Goal: Task Accomplishment & Management: Manage account settings

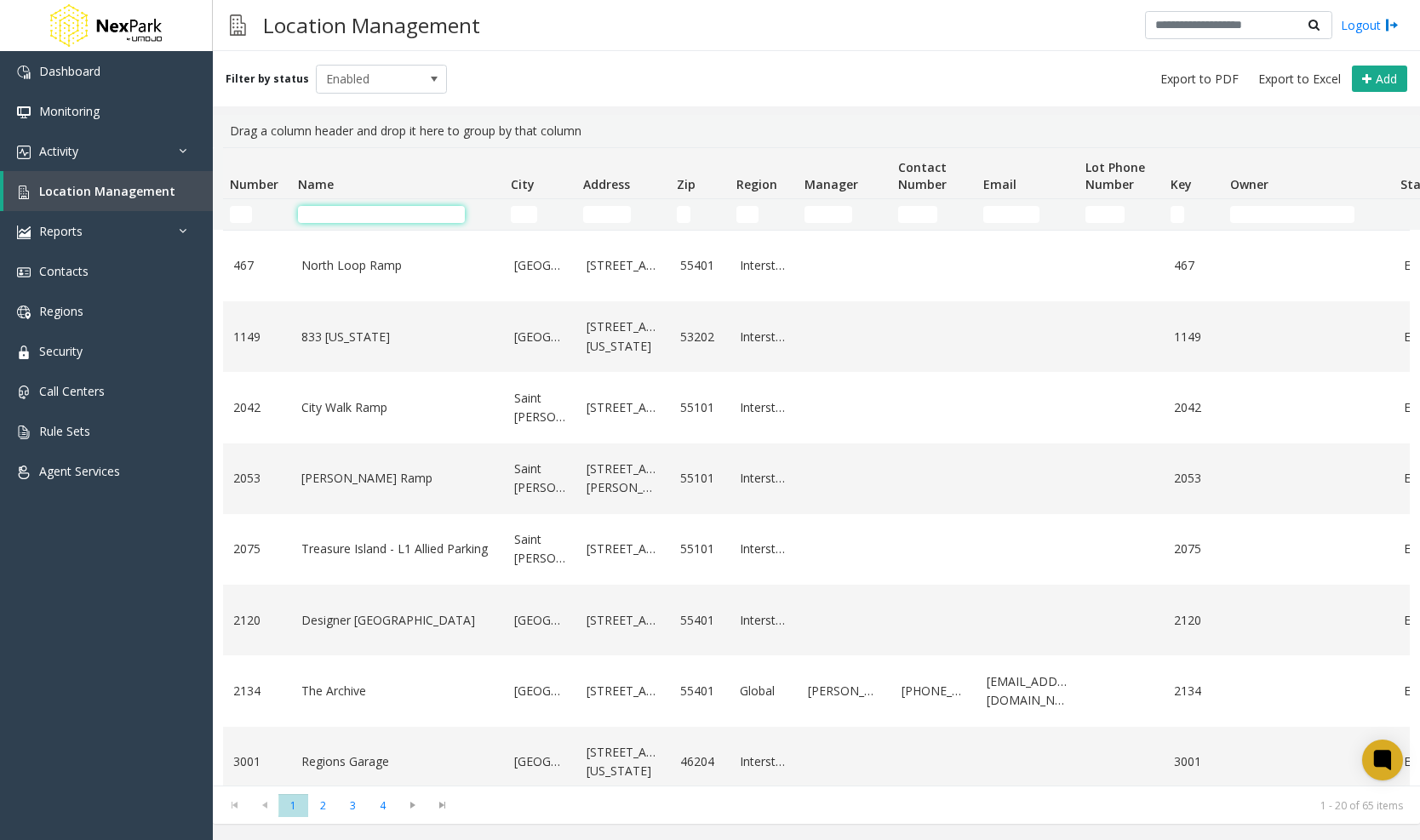
click at [345, 212] on input "Name Filter" at bounding box center [382, 214] width 167 height 17
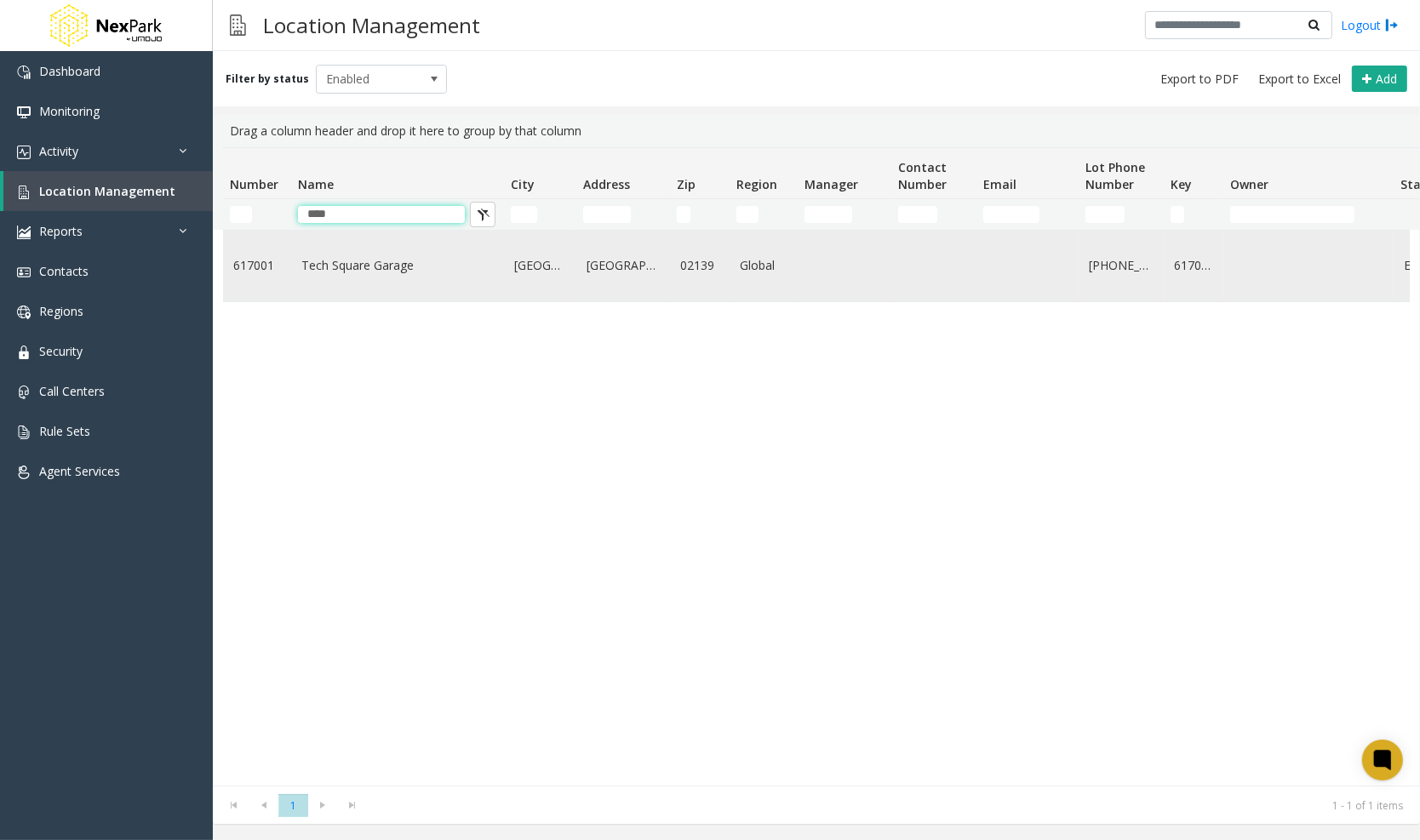
type input "****"
click at [366, 272] on link "Tech Square Garage" at bounding box center [398, 266] width 193 height 19
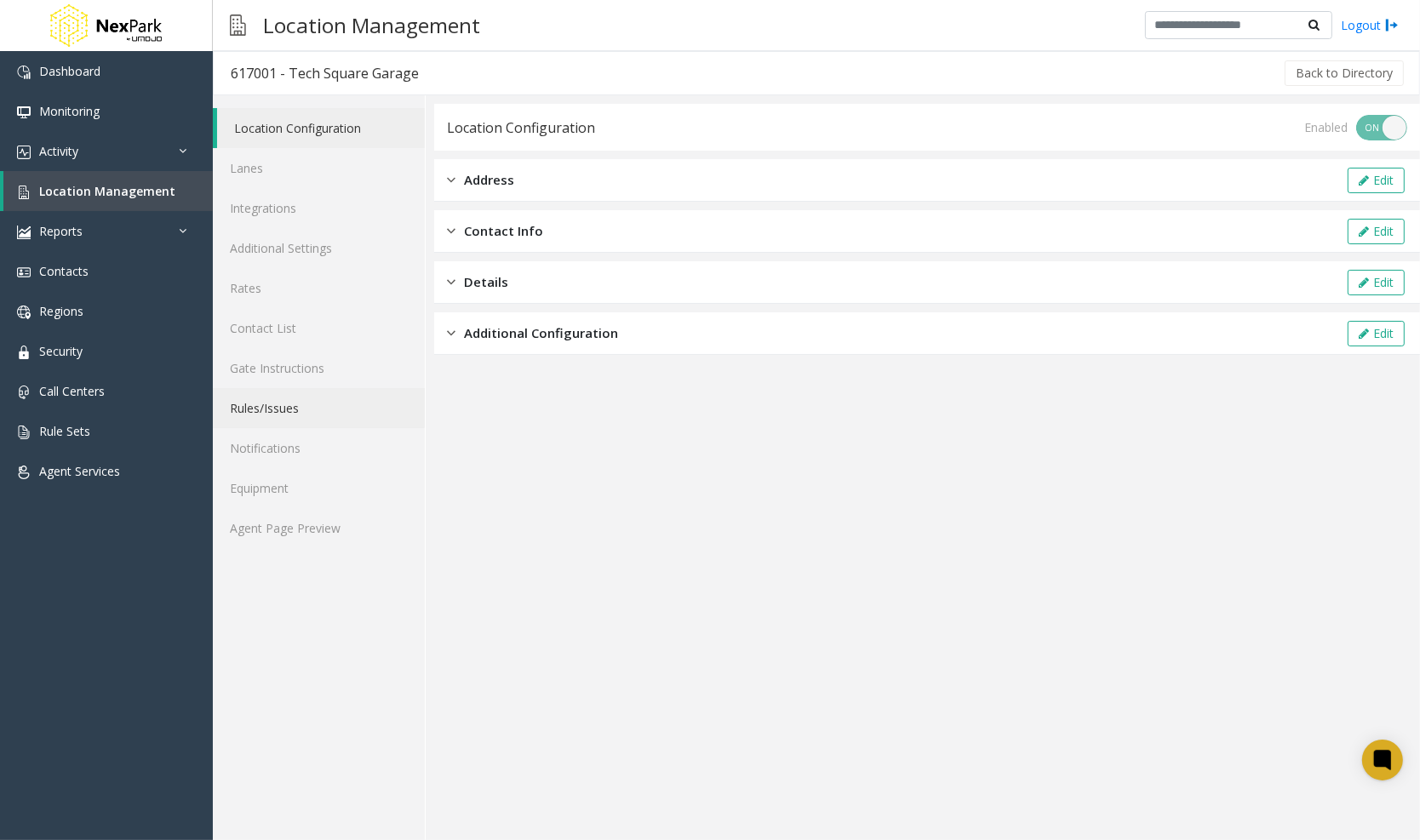
click at [301, 415] on link "Rules/Issues" at bounding box center [319, 408] width 212 height 40
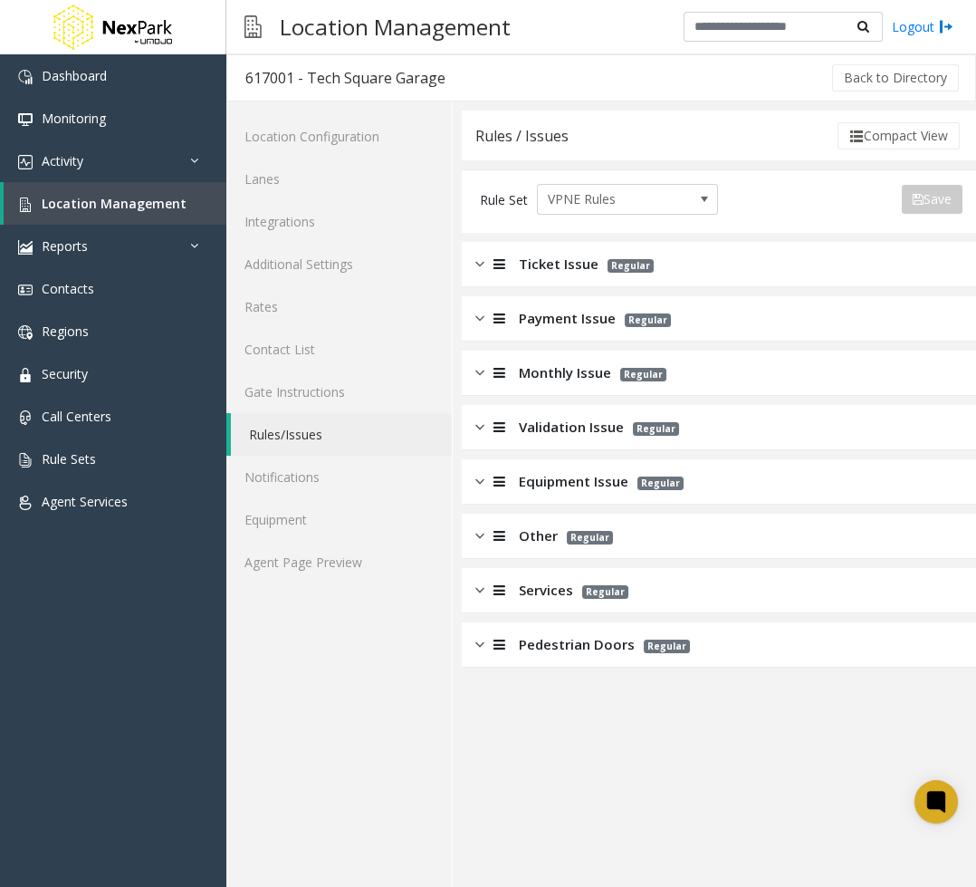
click at [483, 631] on div "Pedestrian Doors Regular" at bounding box center [719, 644] width 514 height 45
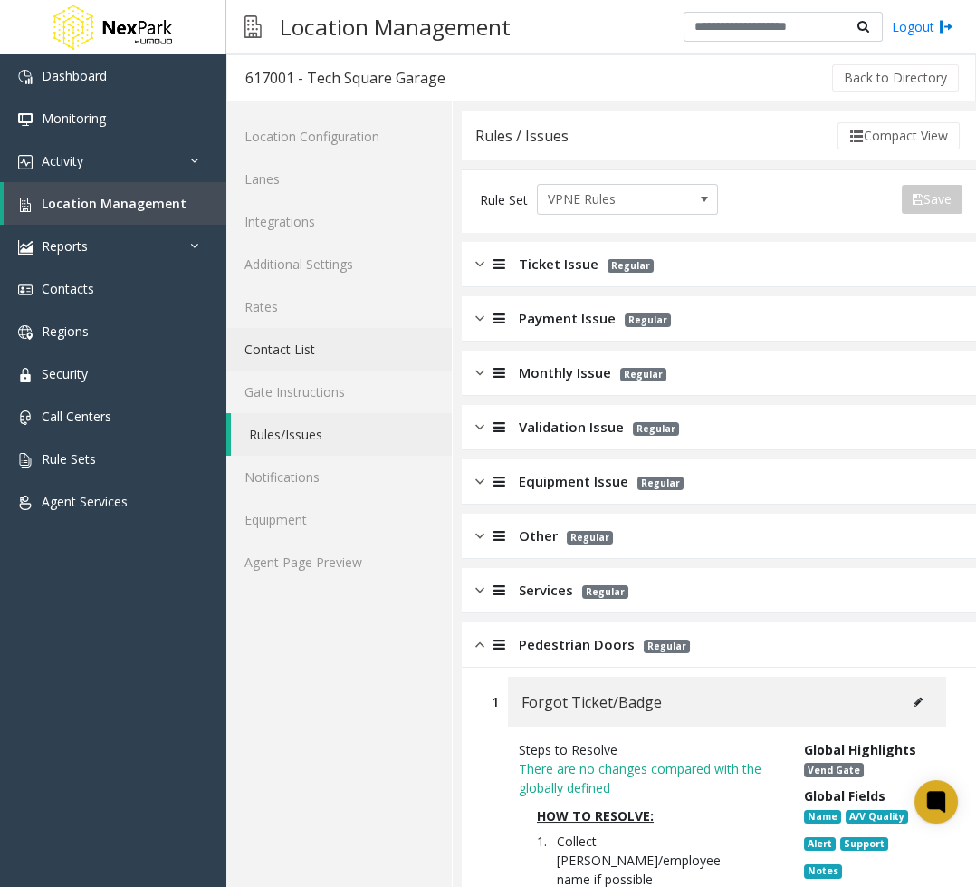
click at [324, 334] on link "Contact List" at bounding box center [339, 349] width 226 height 43
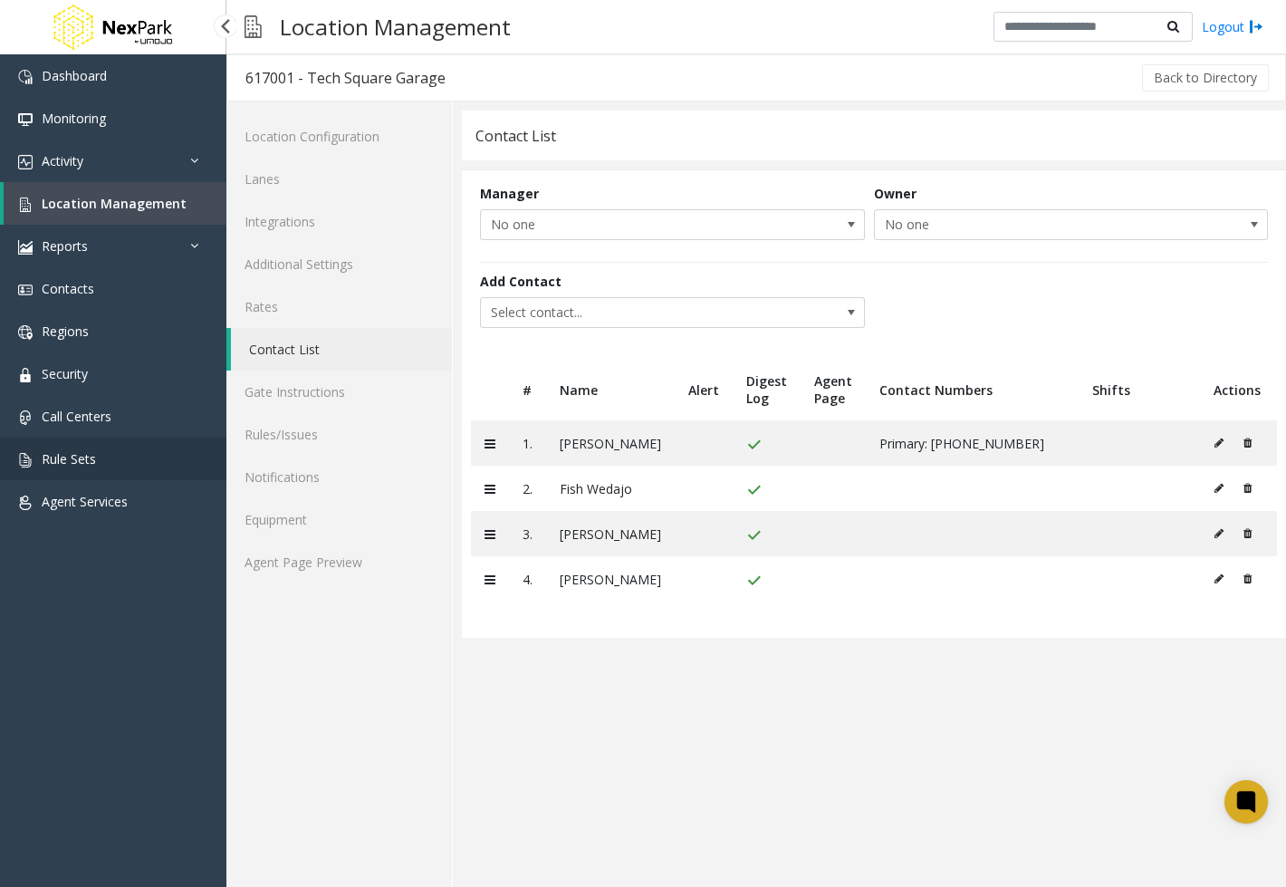
click at [72, 454] on span "Rule Sets" at bounding box center [69, 458] width 54 height 17
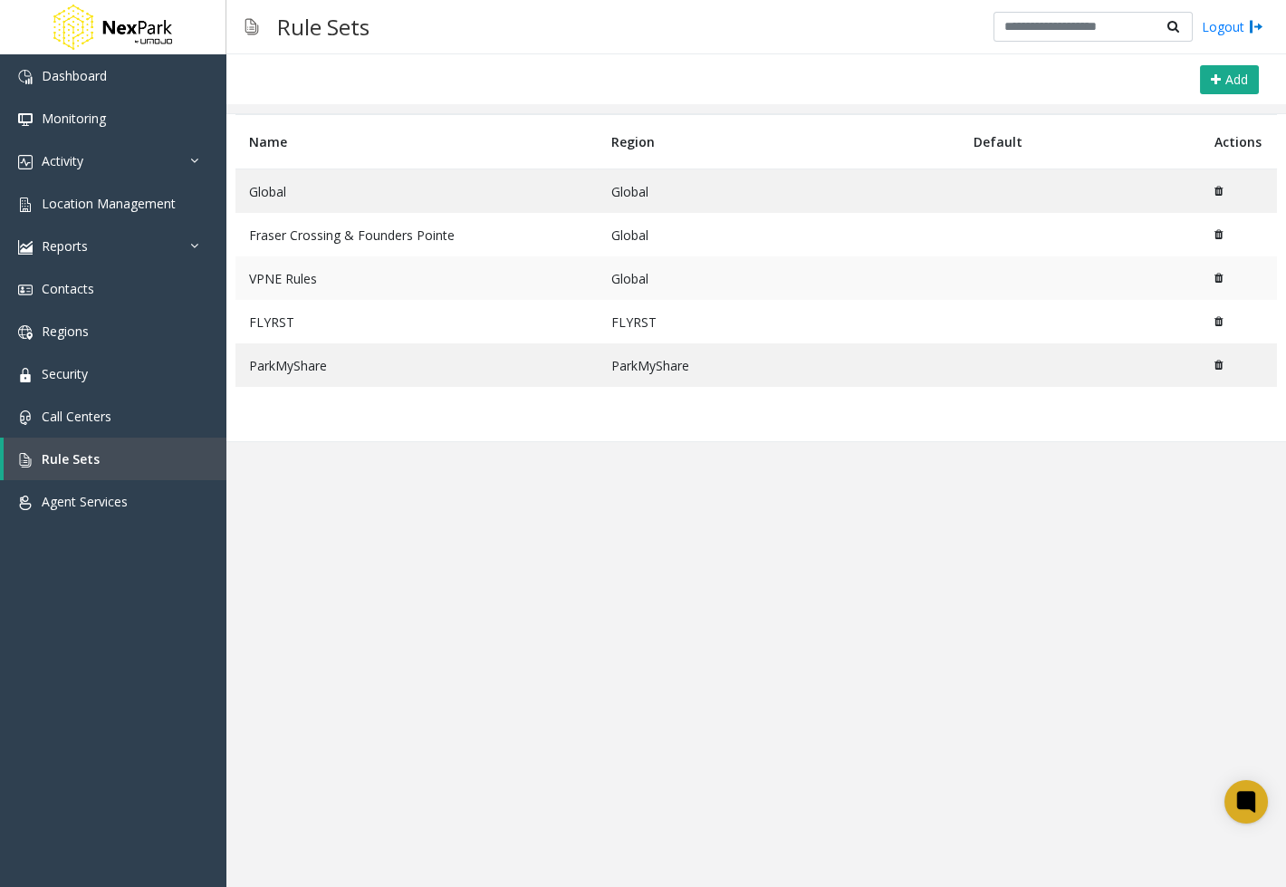
click at [359, 276] on td "VPNE Rules" at bounding box center [416, 277] width 362 height 43
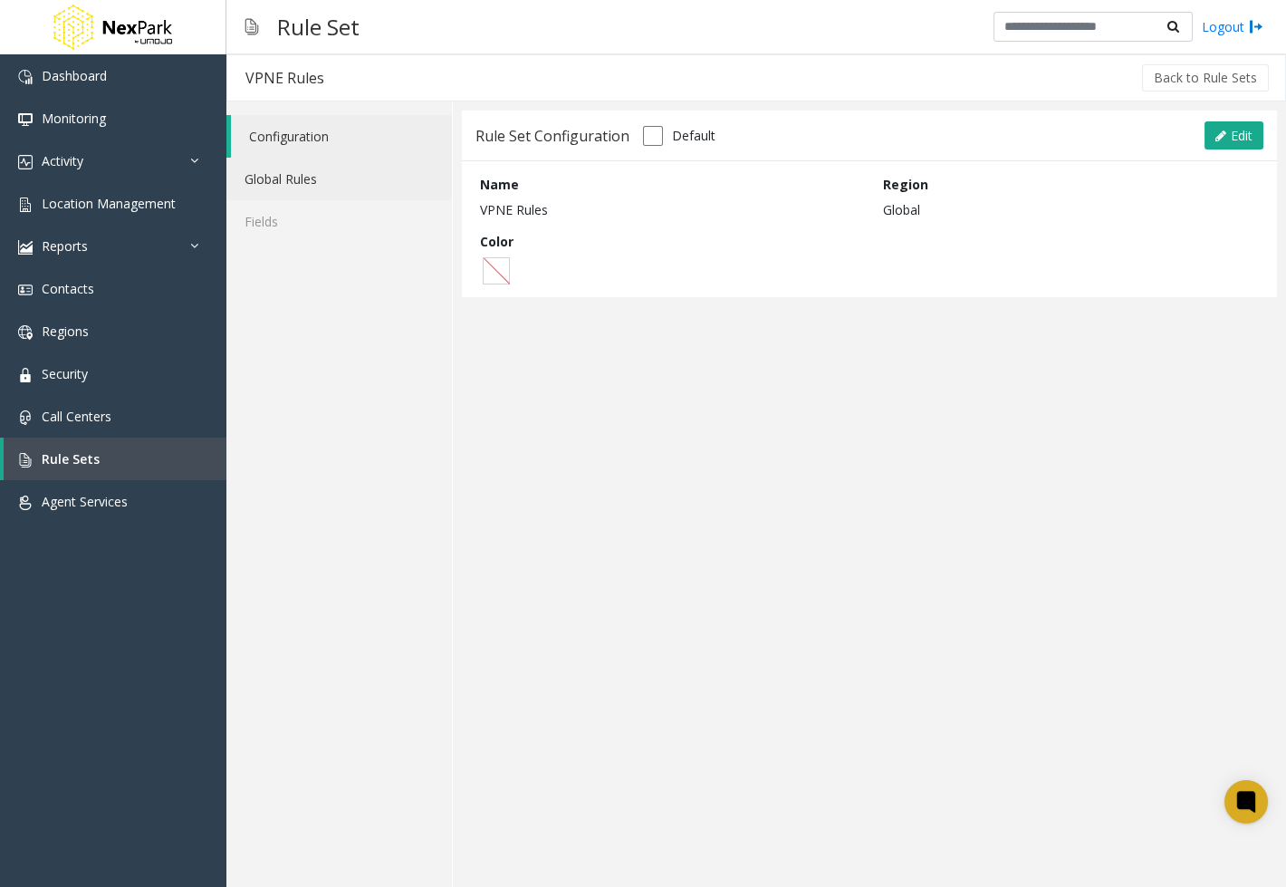
click at [309, 195] on link "Global Rules" at bounding box center [339, 179] width 226 height 43
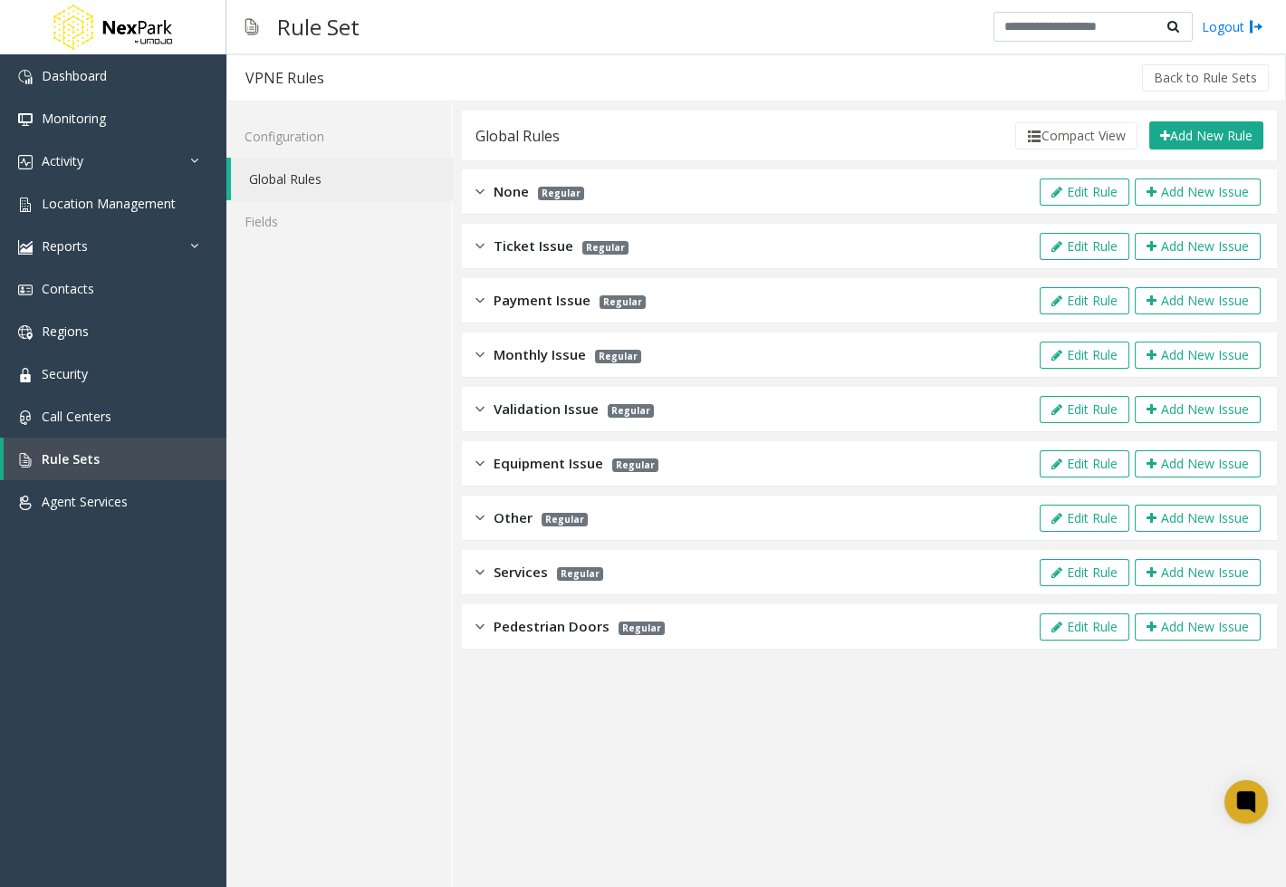
click at [474, 620] on div "Pedestrian Doors Regular Edit Rule Add New Issue" at bounding box center [869, 626] width 815 height 45
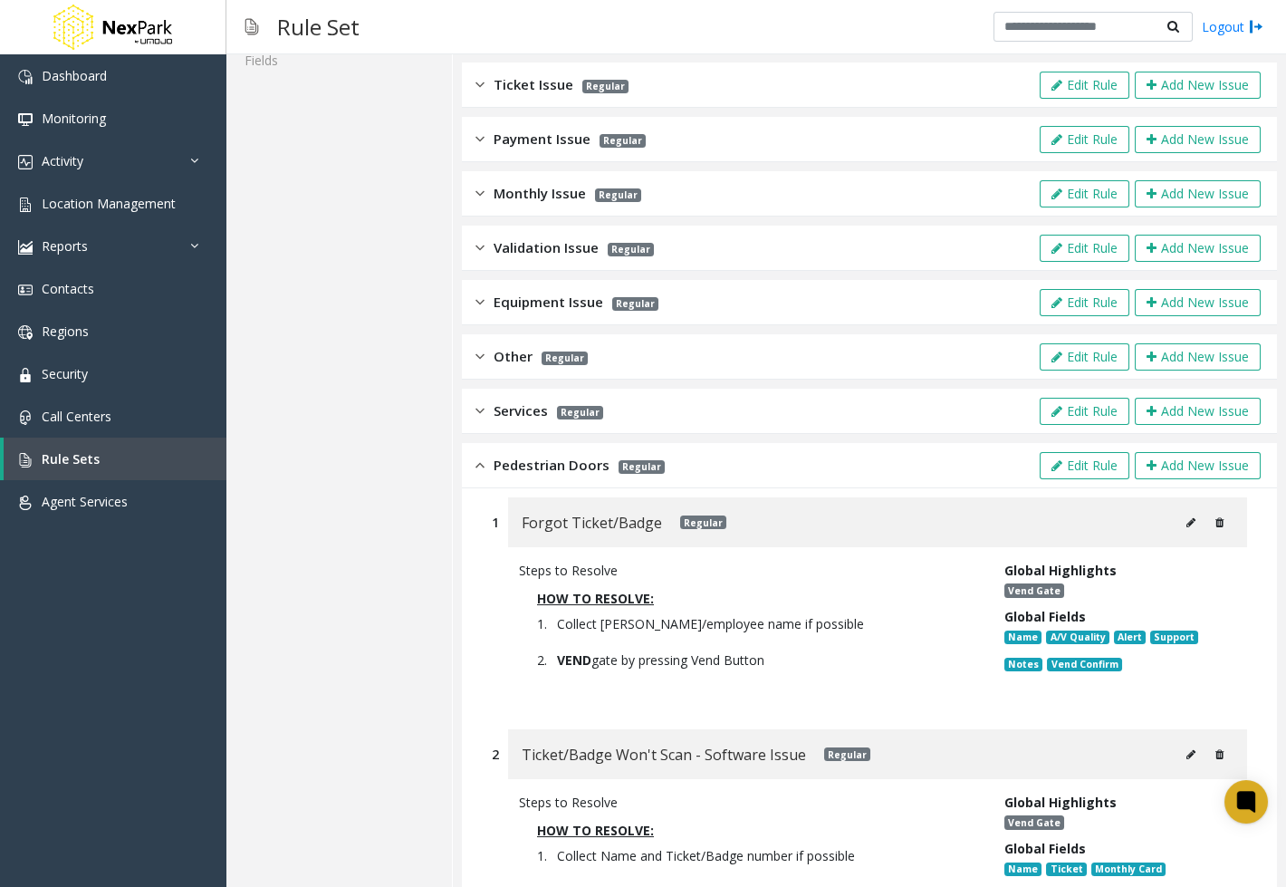
scroll to position [602, 0]
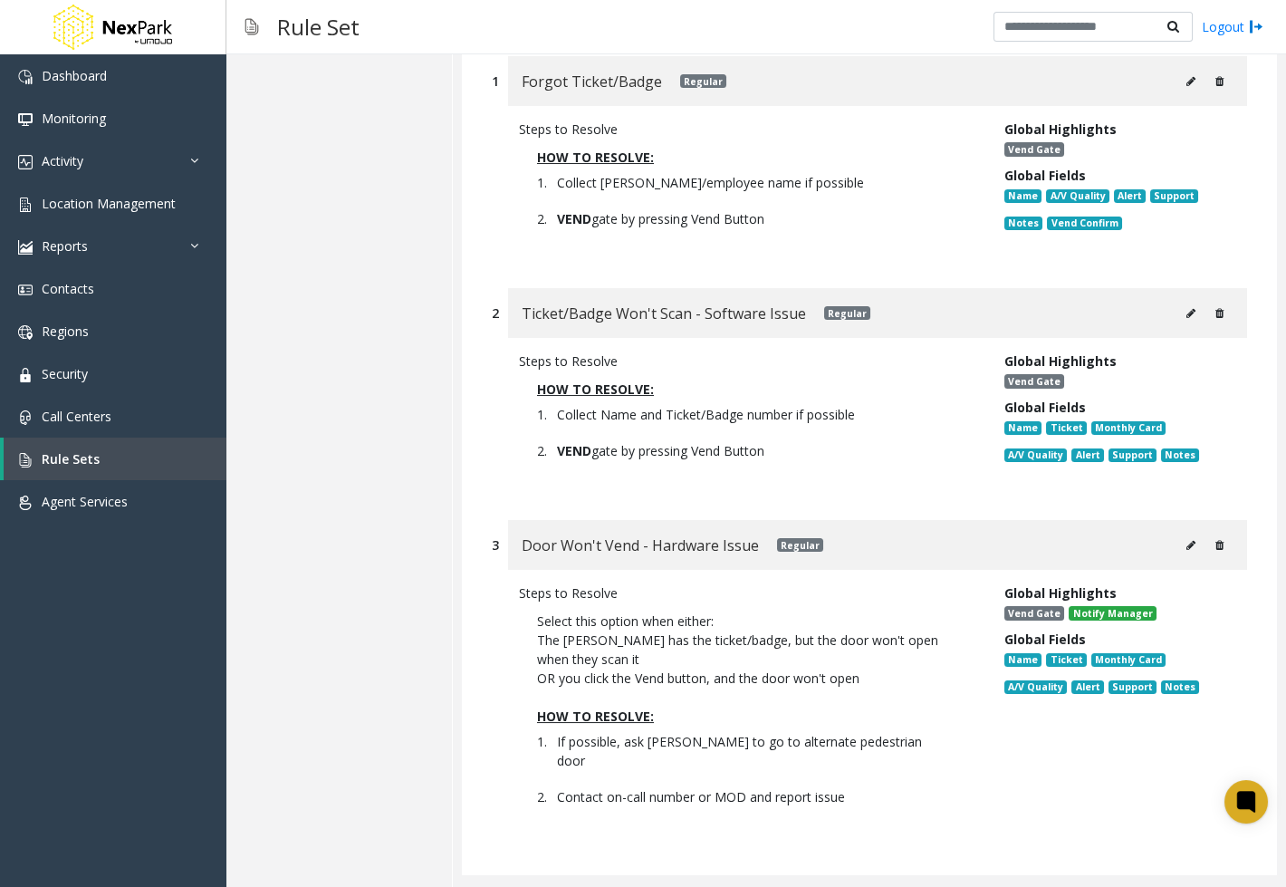
click at [1192, 76] on icon at bounding box center [1191, 81] width 9 height 11
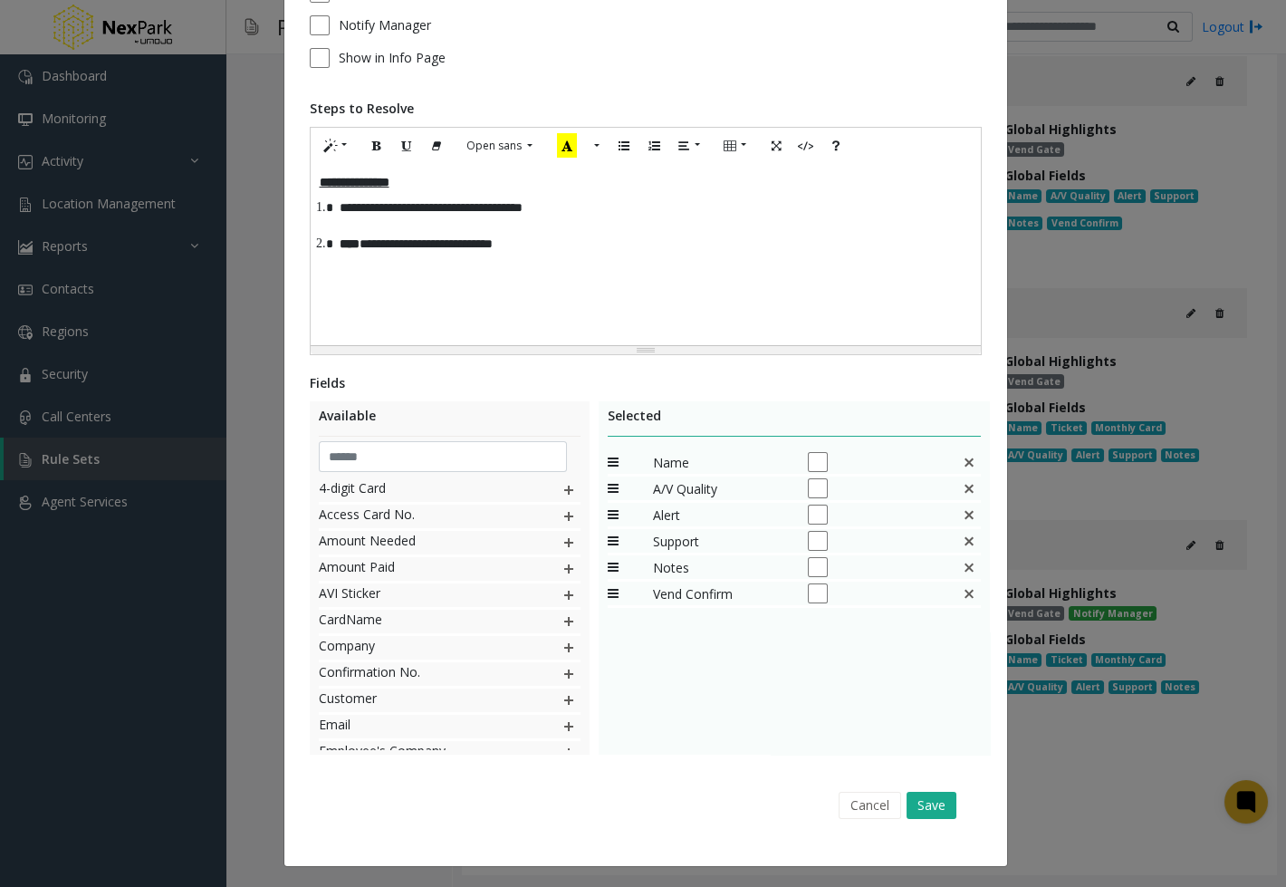
scroll to position [0, 0]
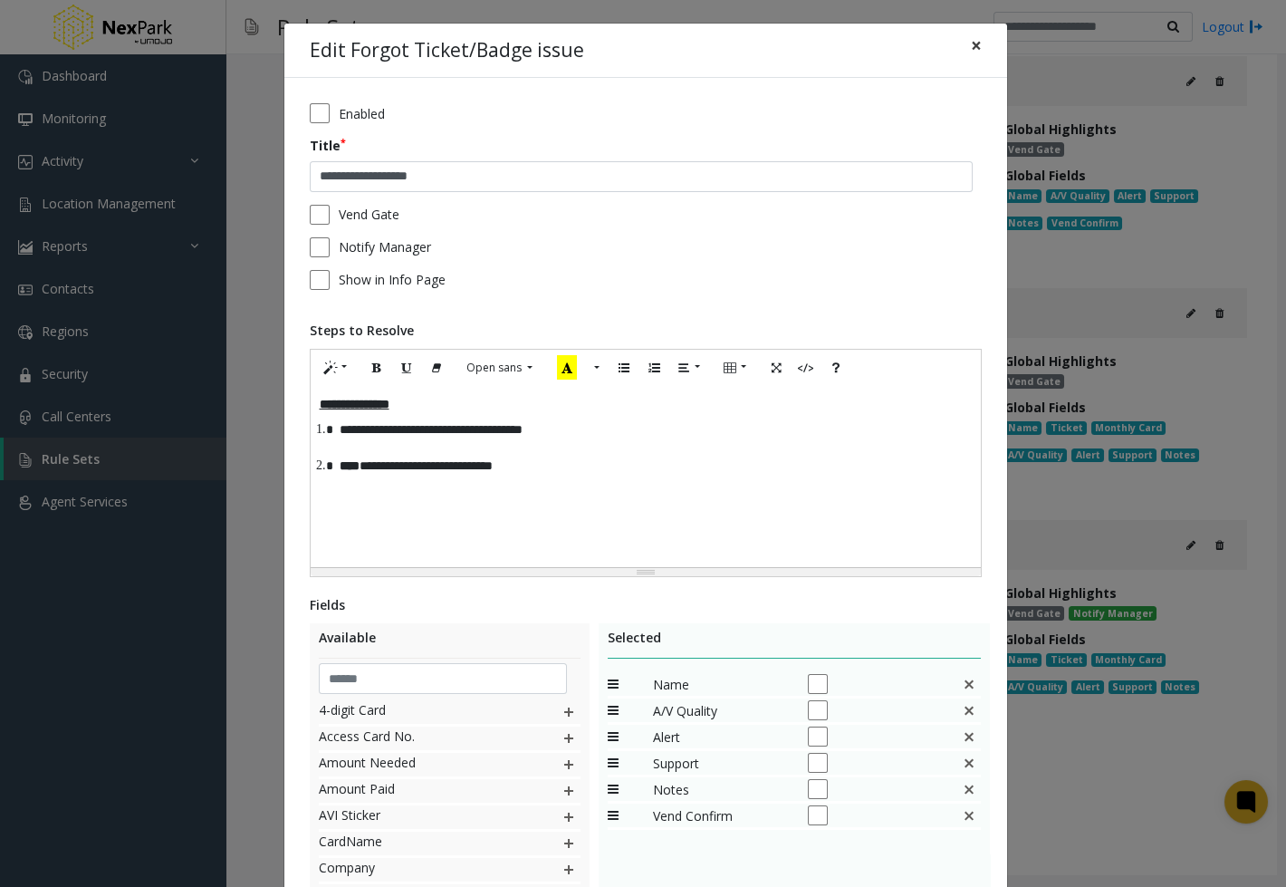
click at [975, 37] on span "×" at bounding box center [976, 45] width 11 height 25
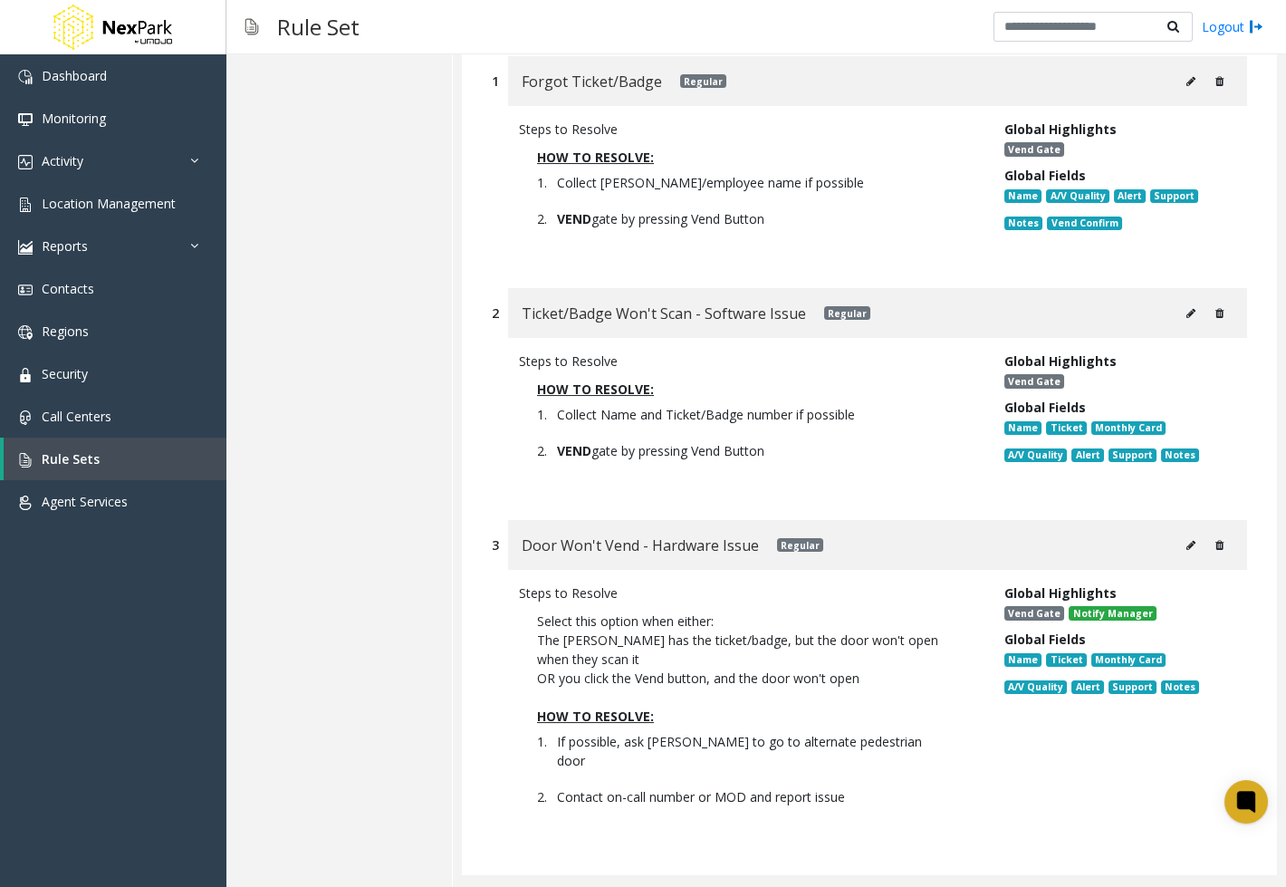
click at [1191, 311] on icon at bounding box center [1191, 313] width 9 height 11
type input "**********"
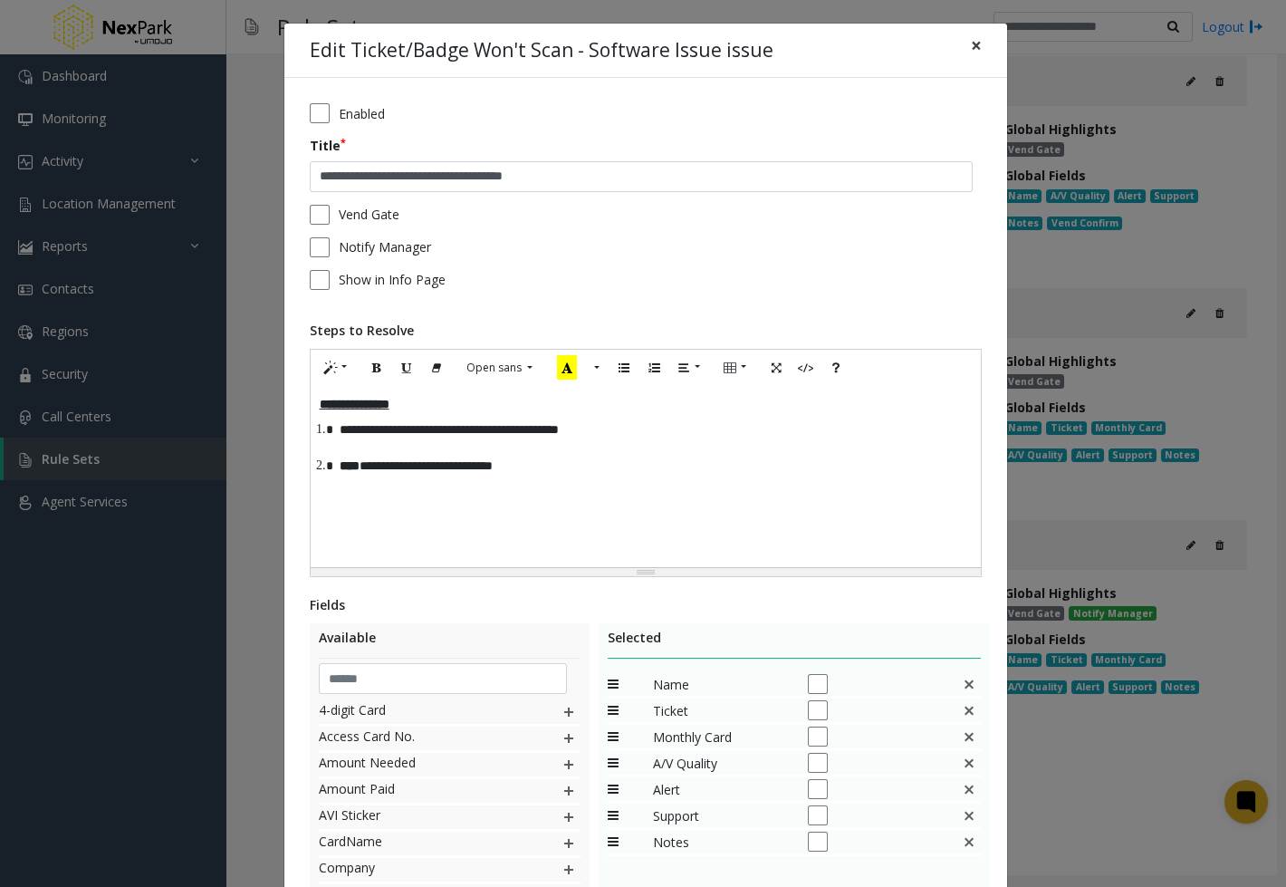
click at [978, 36] on span "×" at bounding box center [976, 45] width 11 height 25
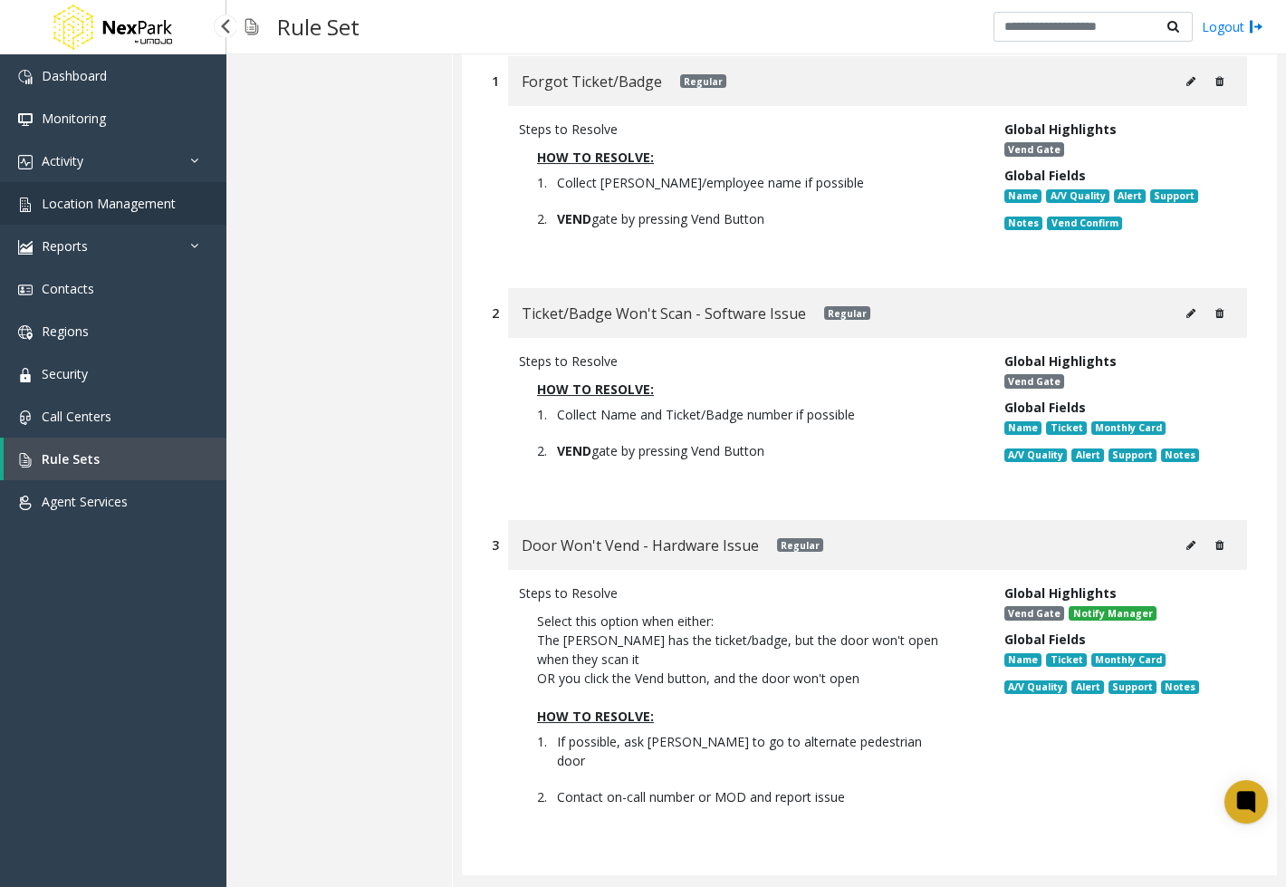
click at [117, 197] on span "Location Management" at bounding box center [109, 203] width 134 height 17
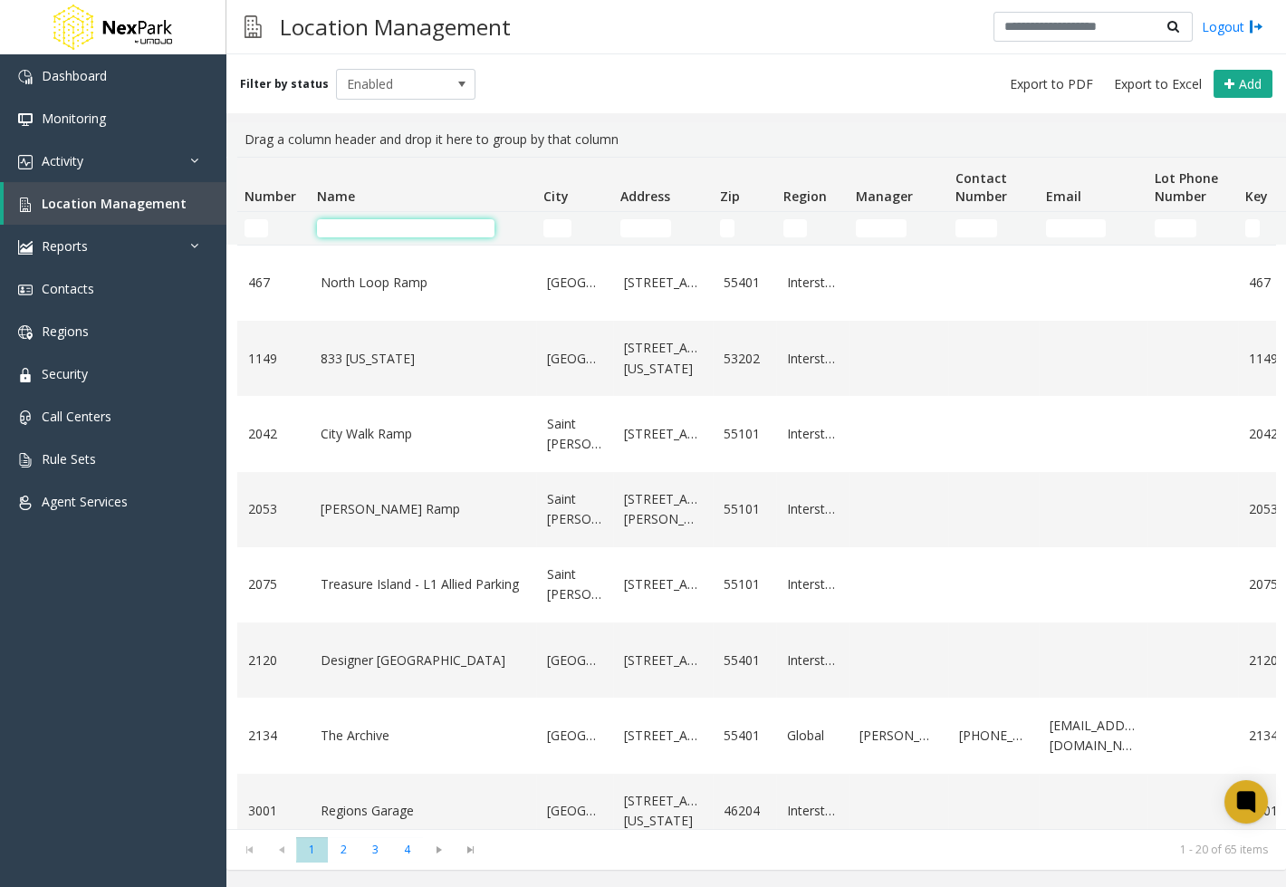
click at [426, 226] on input "Name Filter" at bounding box center [406, 228] width 178 height 18
type input "*"
click at [805, 232] on input "Region Filter" at bounding box center [795, 228] width 24 height 18
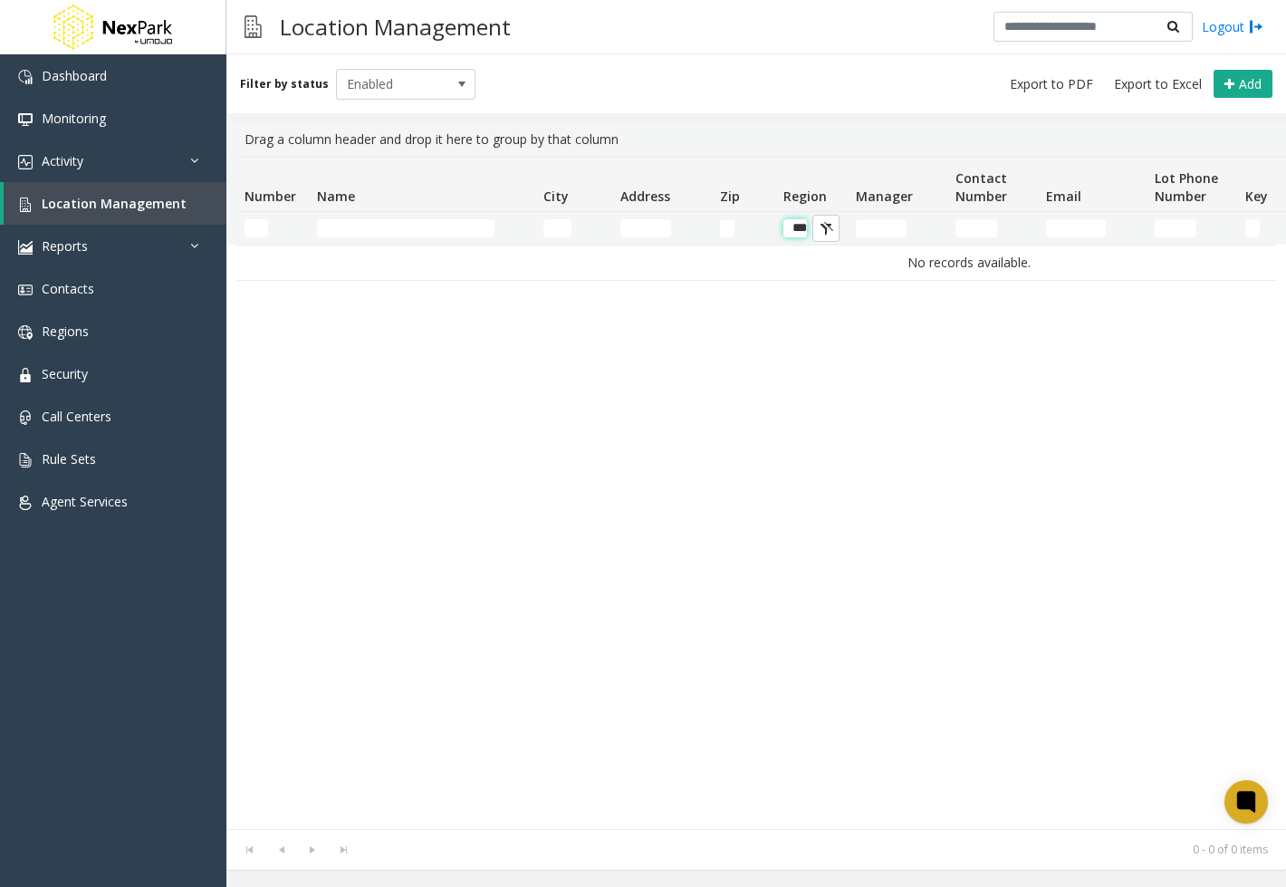
scroll to position [0, 12]
type input "*"
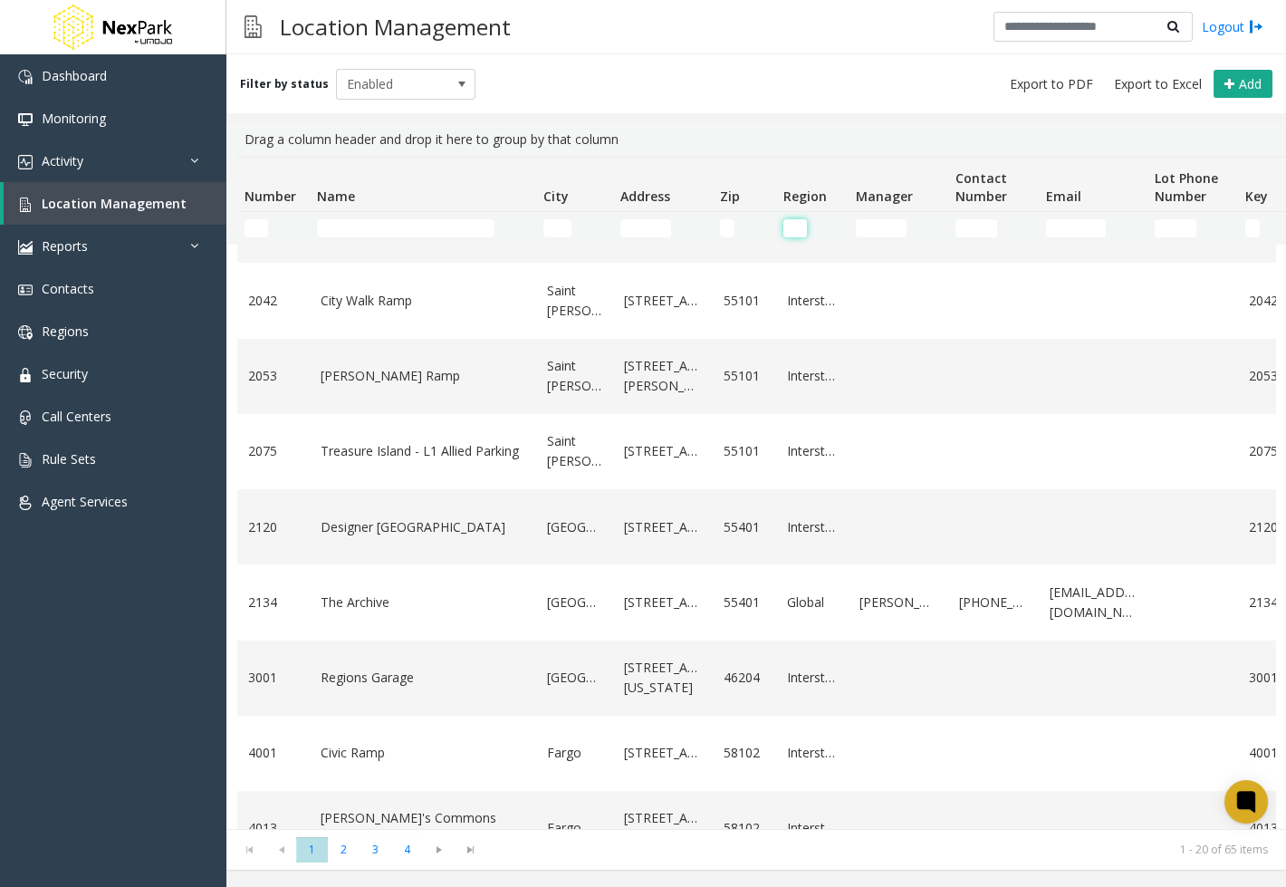
scroll to position [0, 0]
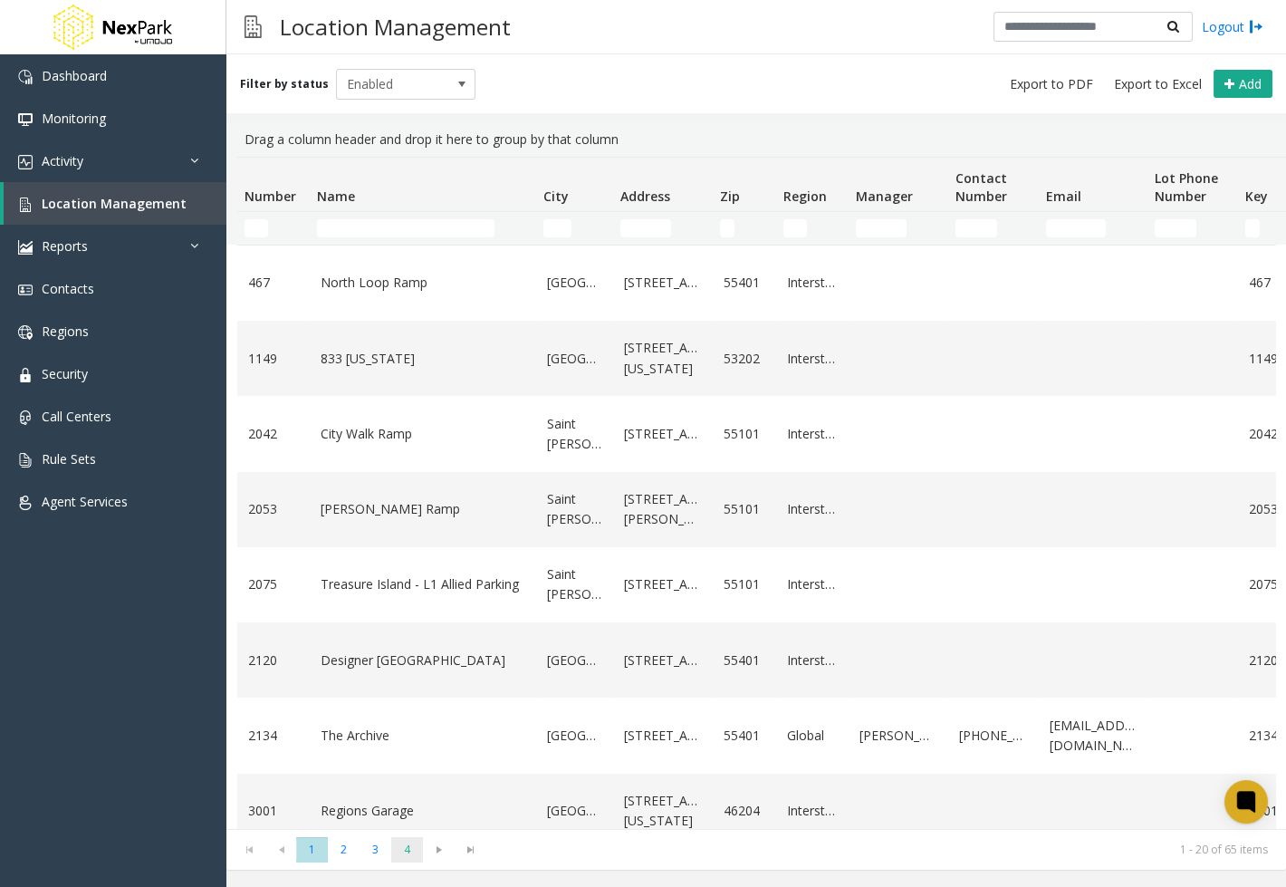
click at [409, 847] on span "4" at bounding box center [407, 849] width 32 height 24
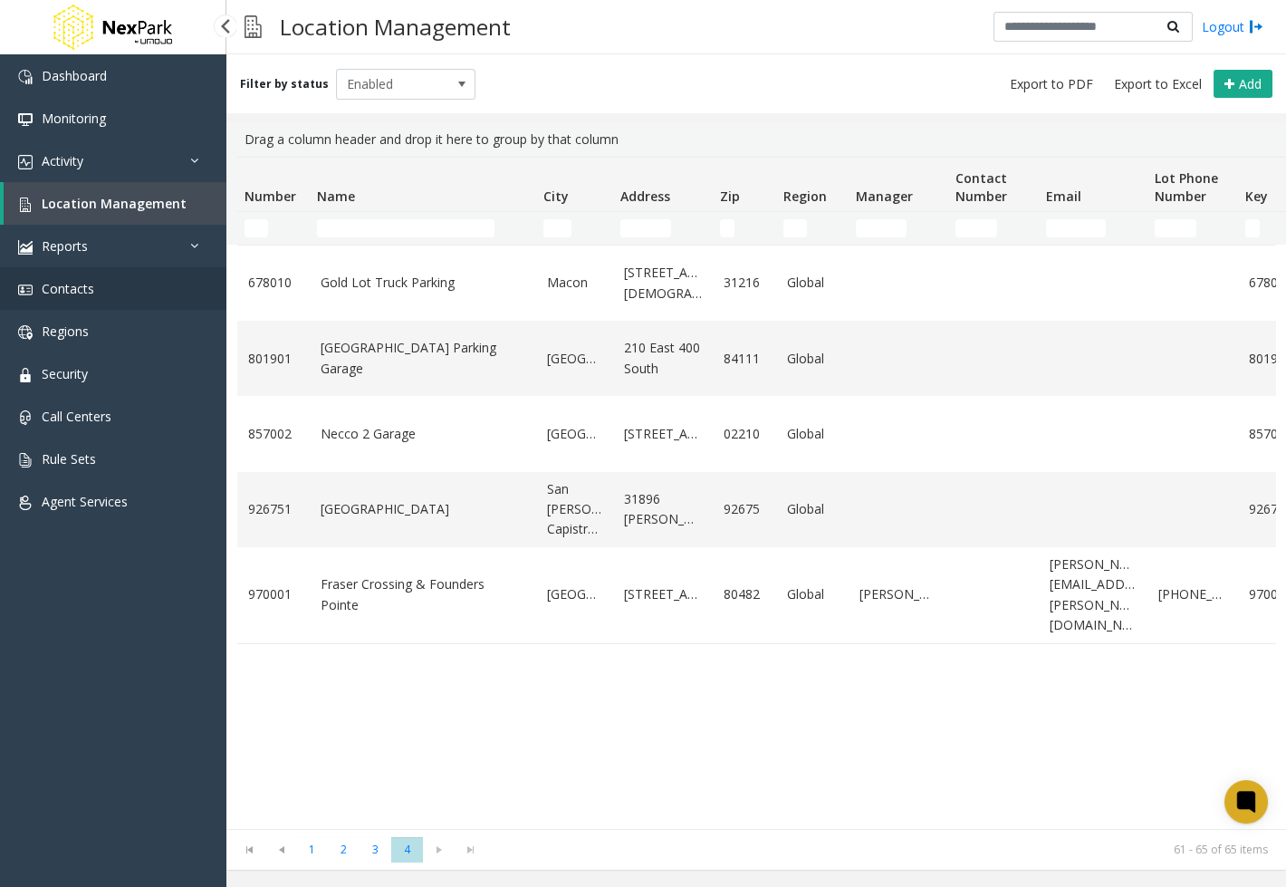
click at [55, 295] on span "Contacts" at bounding box center [68, 288] width 53 height 17
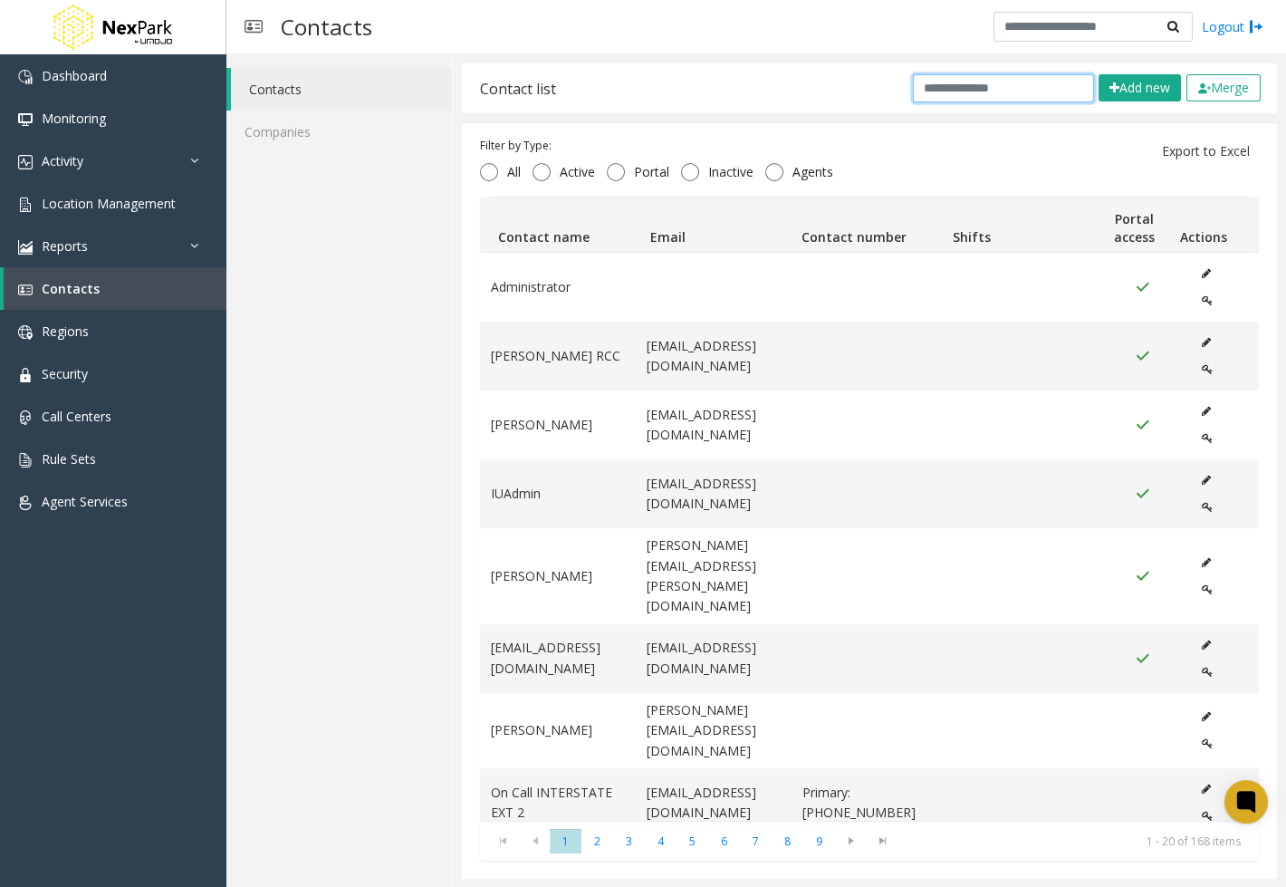
click at [941, 81] on input "text" at bounding box center [1003, 88] width 181 height 28
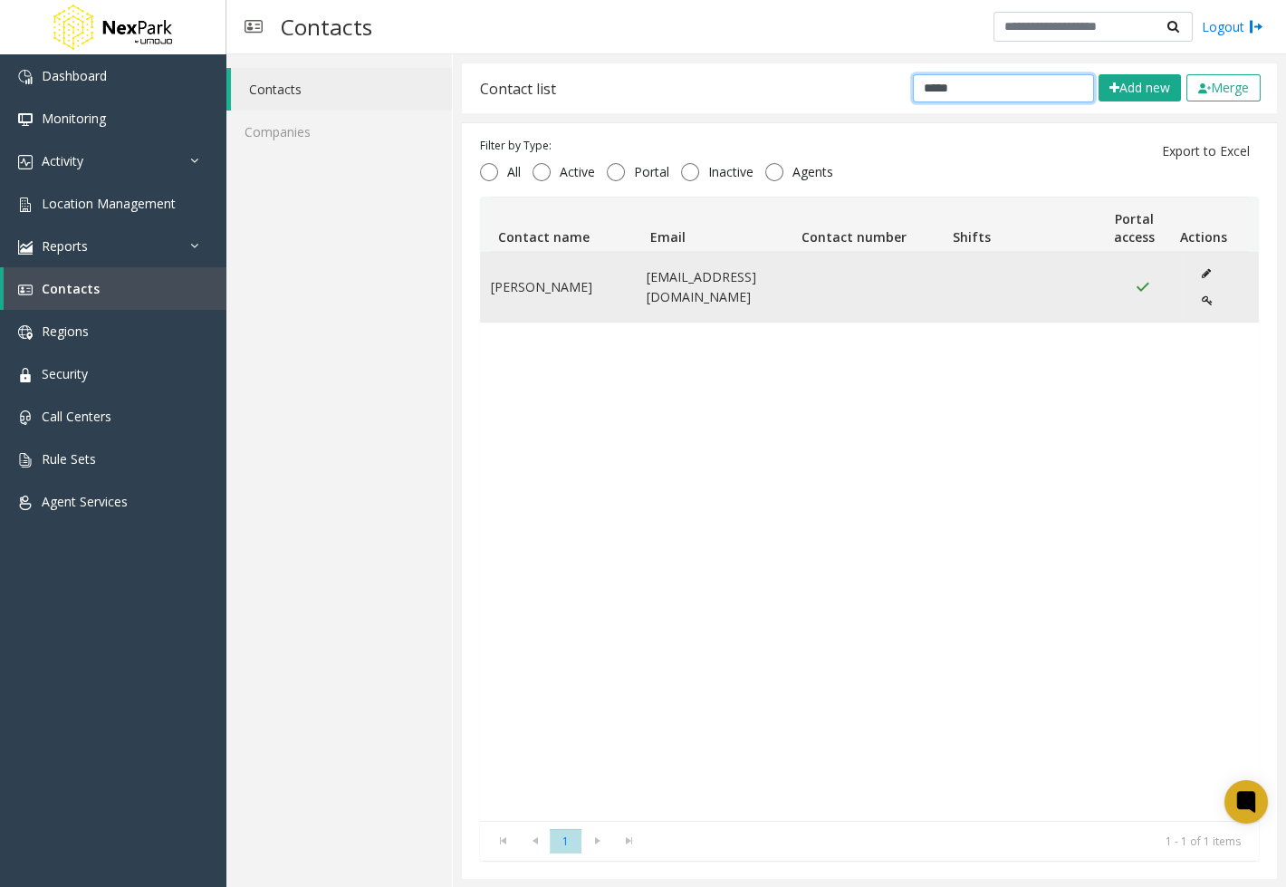
type input "*****"
click at [1207, 265] on button "Data table" at bounding box center [1206, 273] width 29 height 27
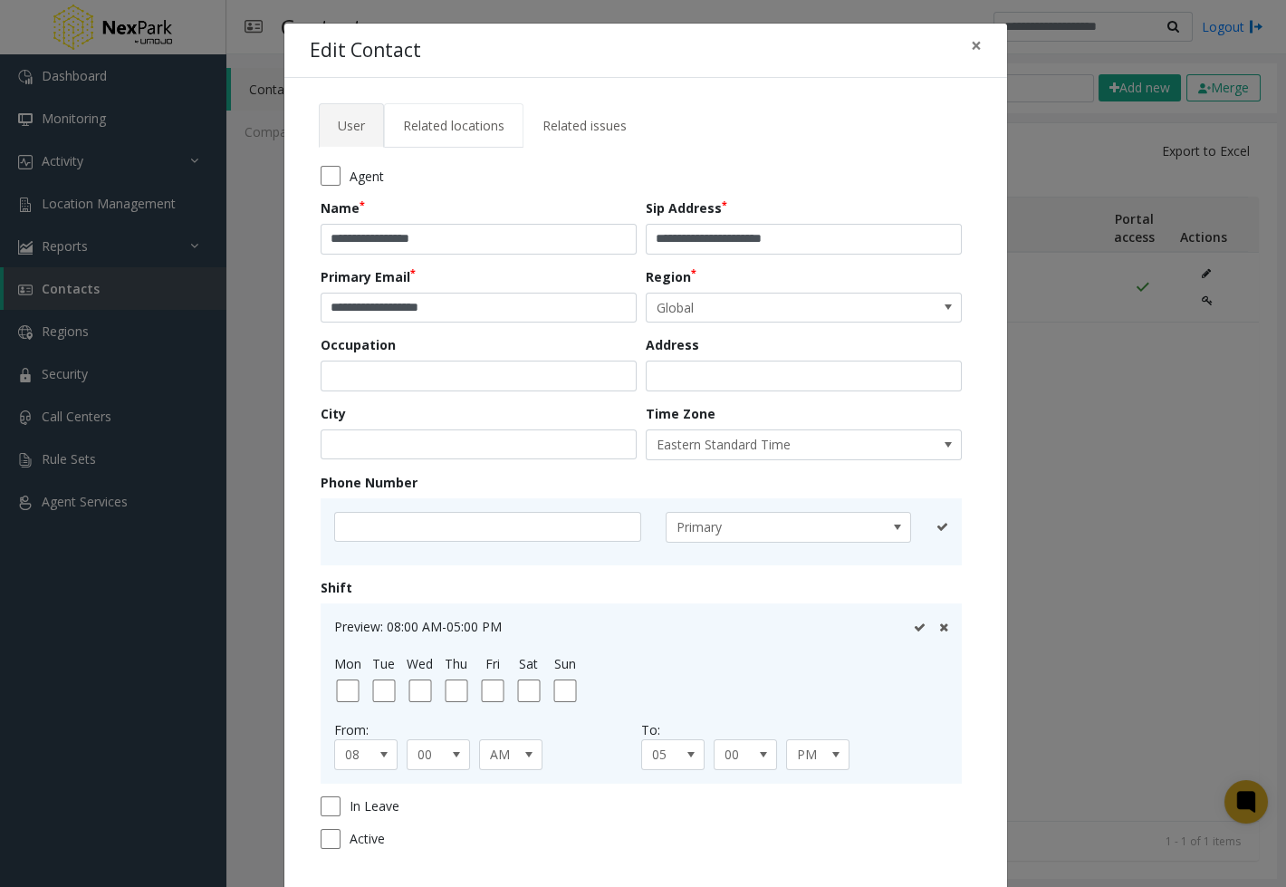
click at [456, 137] on link "Related locations" at bounding box center [453, 125] width 139 height 44
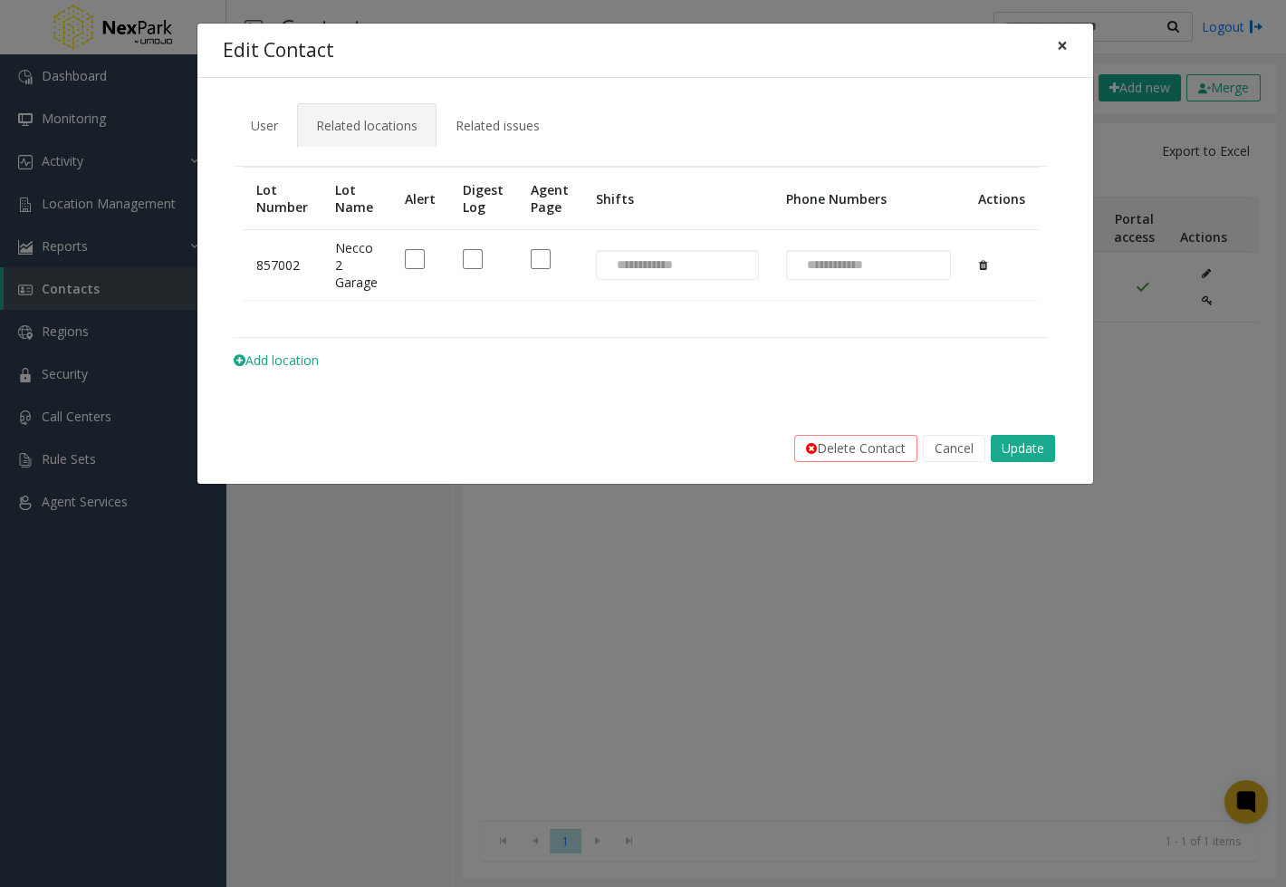
click at [1047, 43] on button "×" at bounding box center [1062, 46] width 36 height 44
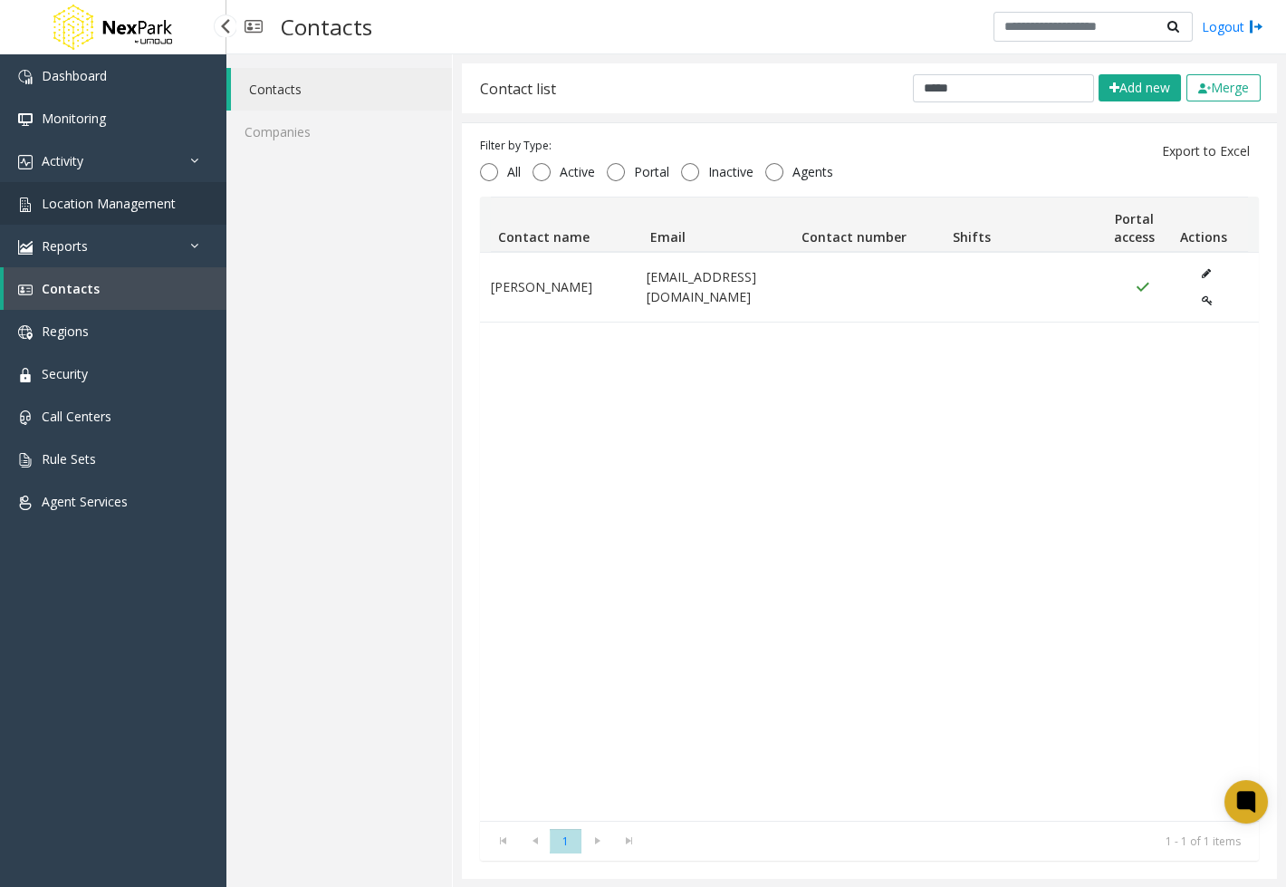
click at [119, 216] on link "Location Management" at bounding box center [113, 203] width 226 height 43
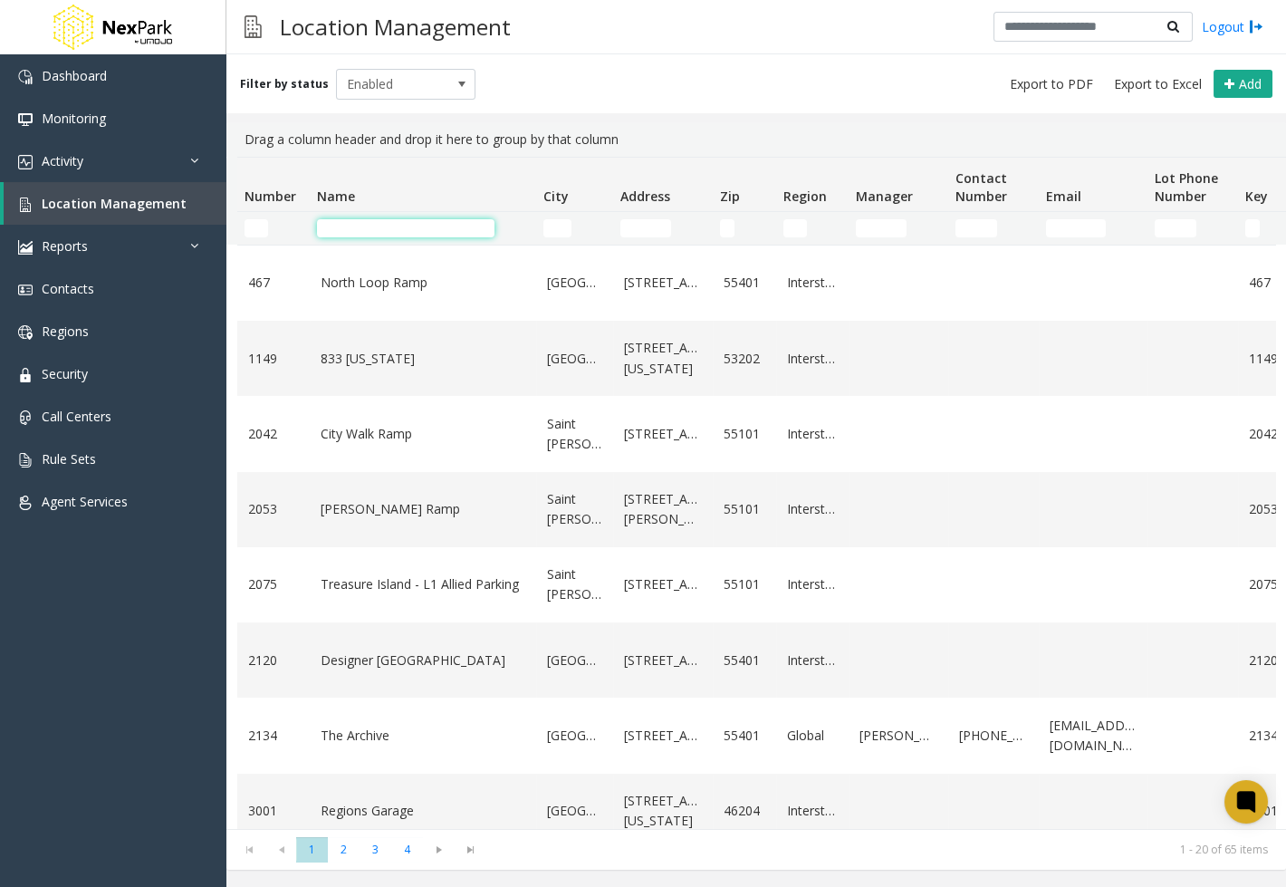
click at [397, 226] on input "Name Filter" at bounding box center [406, 228] width 178 height 18
click at [397, 226] on input "*" at bounding box center [406, 228] width 178 height 18
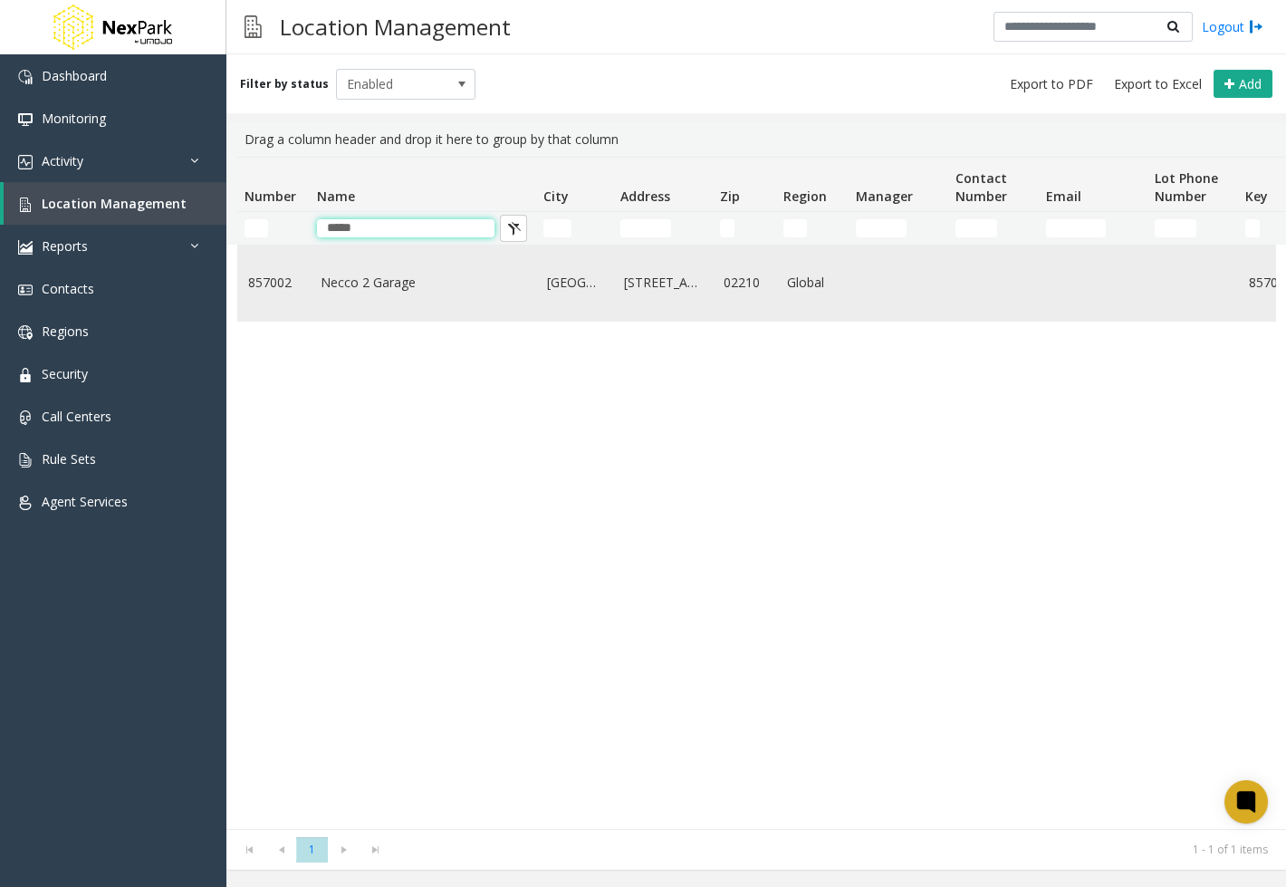
type input "*****"
click at [344, 298] on td "Necco 2 Garage" at bounding box center [423, 282] width 226 height 75
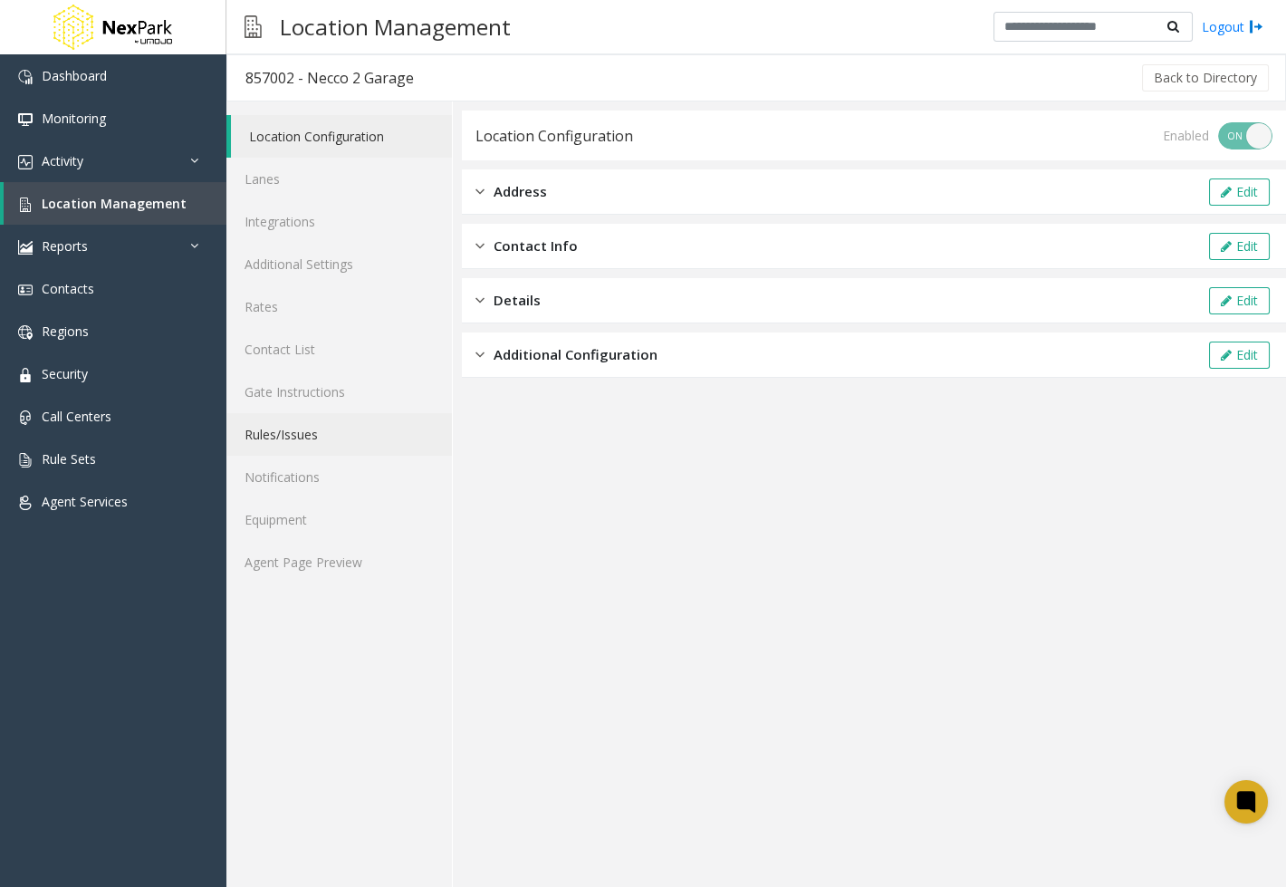
click at [356, 433] on link "Rules/Issues" at bounding box center [339, 434] width 226 height 43
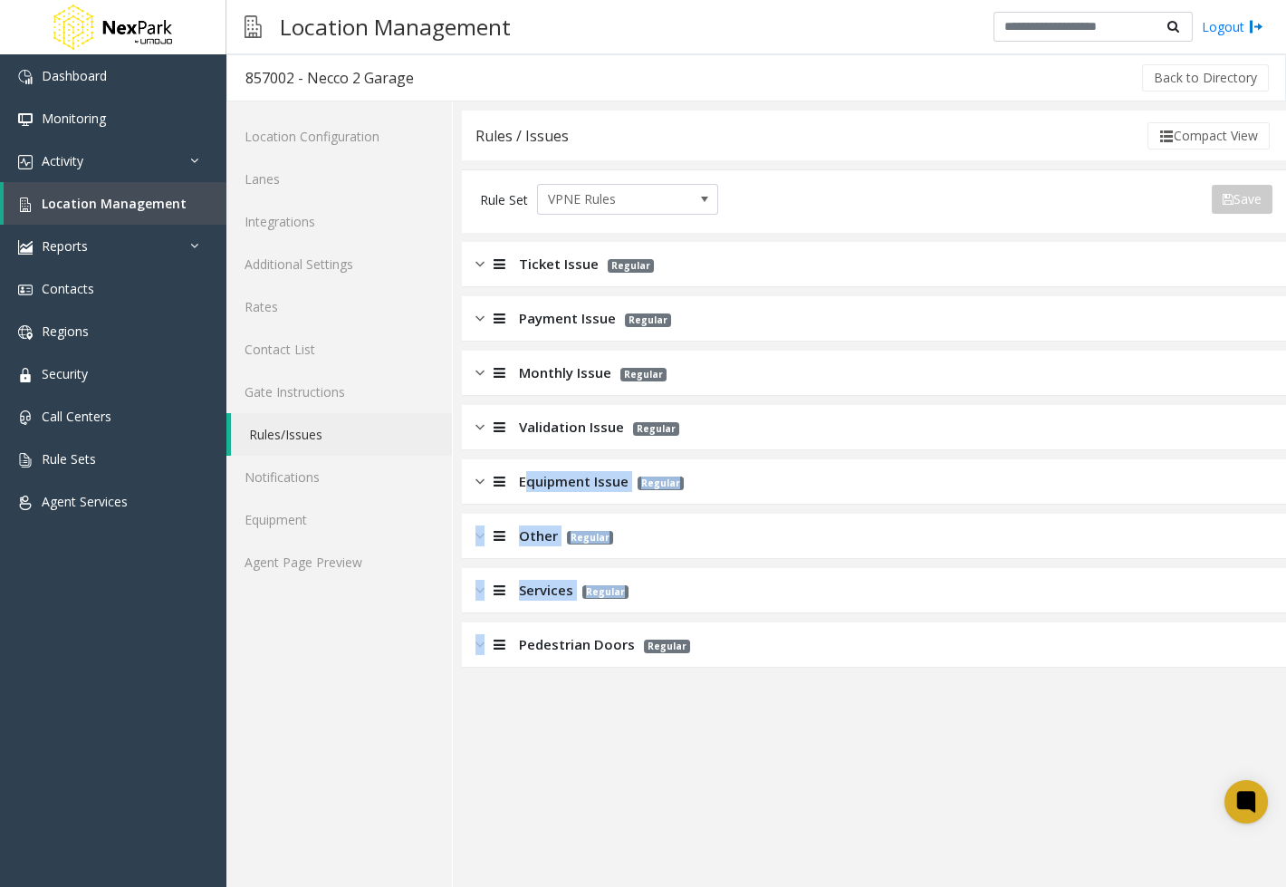
drag, startPoint x: 508, startPoint y: 640, endPoint x: 528, endPoint y: 471, distance: 170.5
click at [528, 471] on app-rules-listview "Ticket Issue Regular Payment Issue Regular Monthly Issue Regular Validation Iss…" at bounding box center [874, 455] width 824 height 426
